Goal: Information Seeking & Learning: Learn about a topic

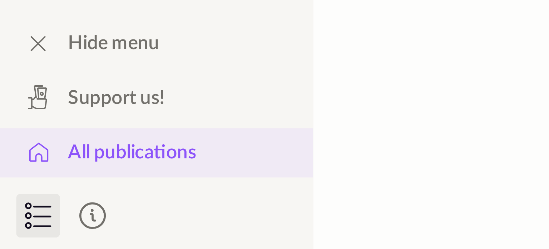
click at [65, 36] on link "All publications" at bounding box center [41, 40] width 82 height 13
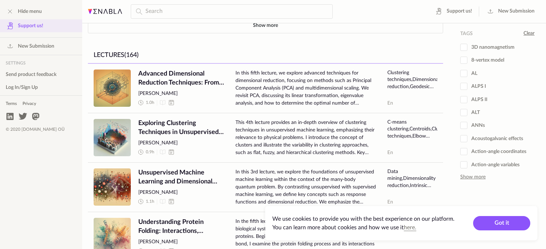
scroll to position [323, 0]
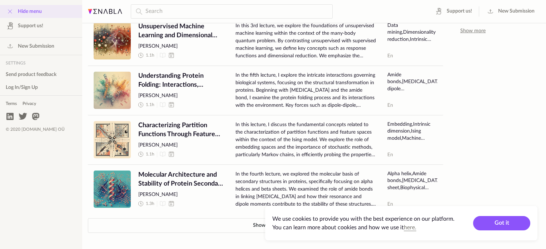
click at [16, 11] on div "Hide menu" at bounding box center [41, 11] width 82 height 13
